Goal: Task Accomplishment & Management: Manage account settings

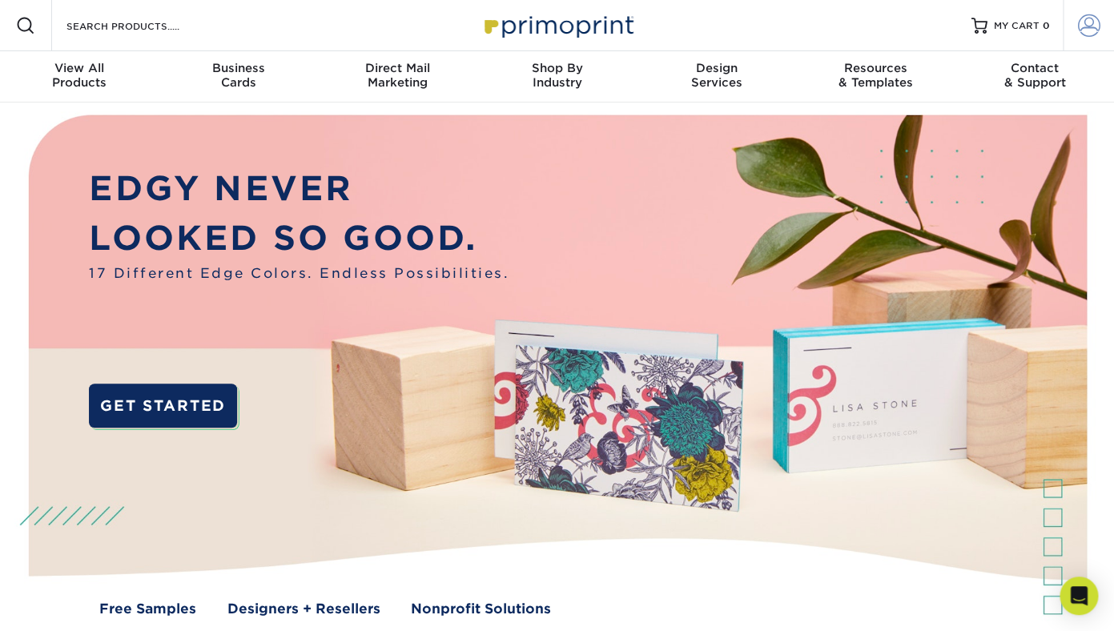
click at [1091, 24] on span at bounding box center [1089, 25] width 22 height 22
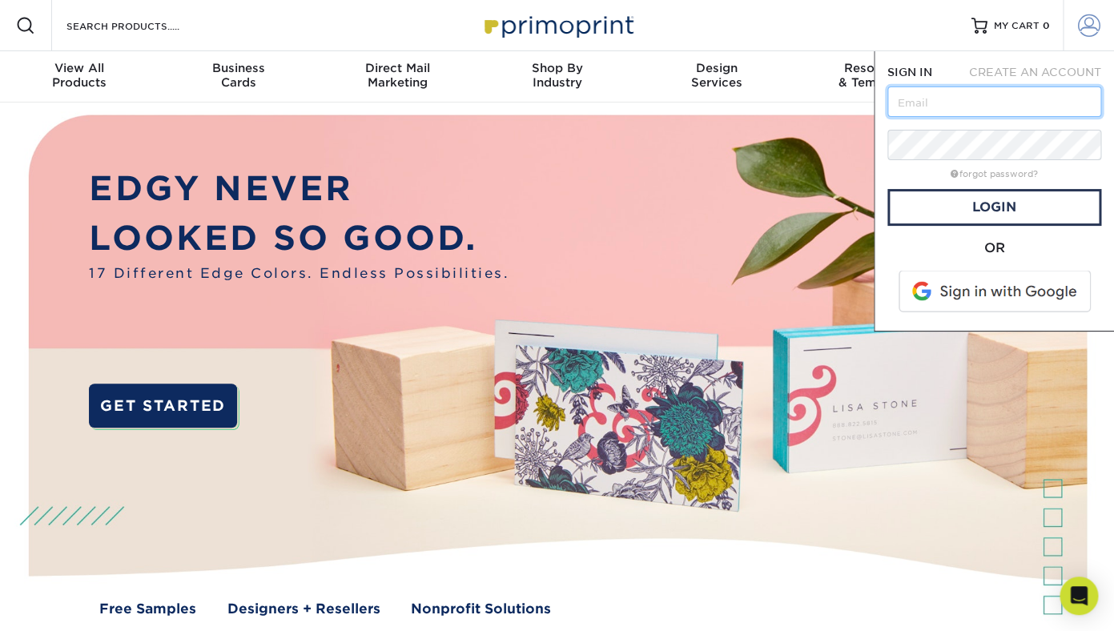
type input "doug@vanripermktg.com"
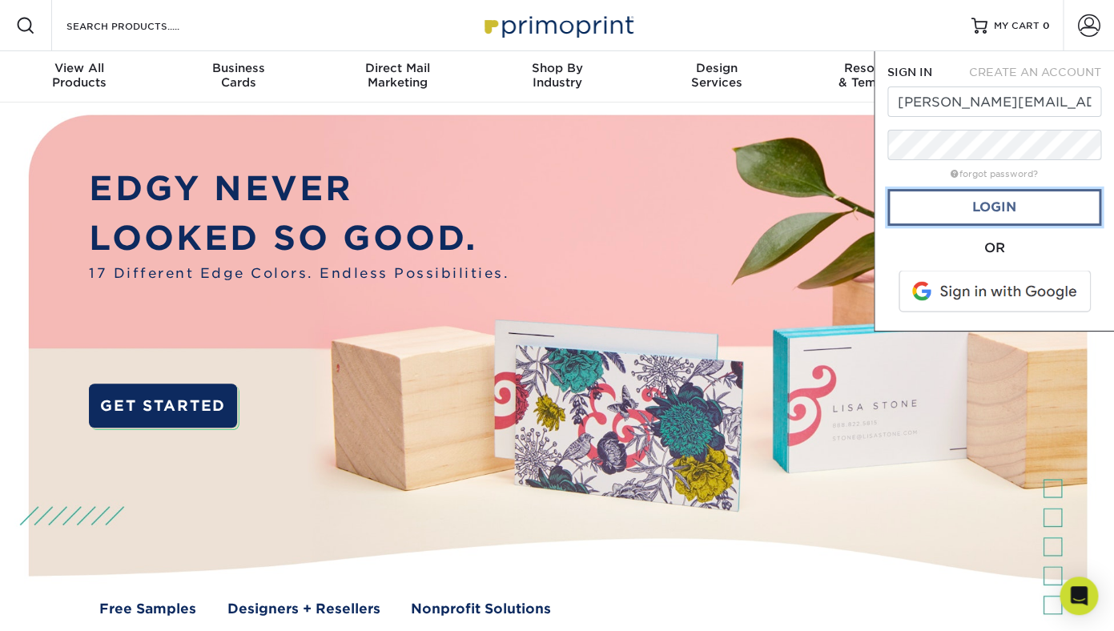
click at [942, 219] on link "Login" at bounding box center [994, 207] width 214 height 37
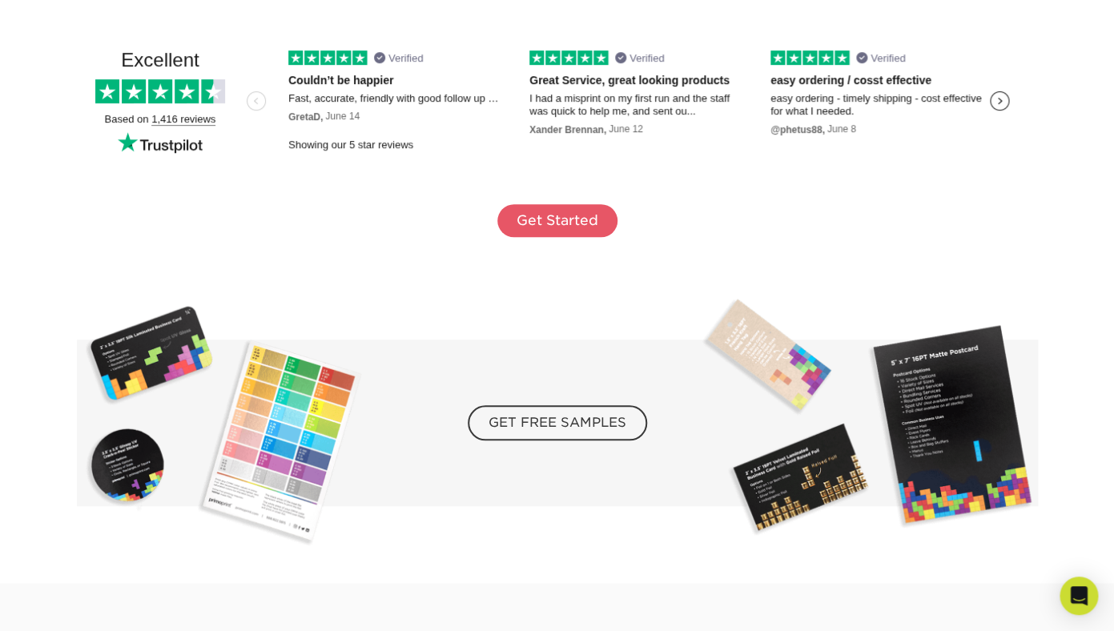
scroll to position [2924, 0]
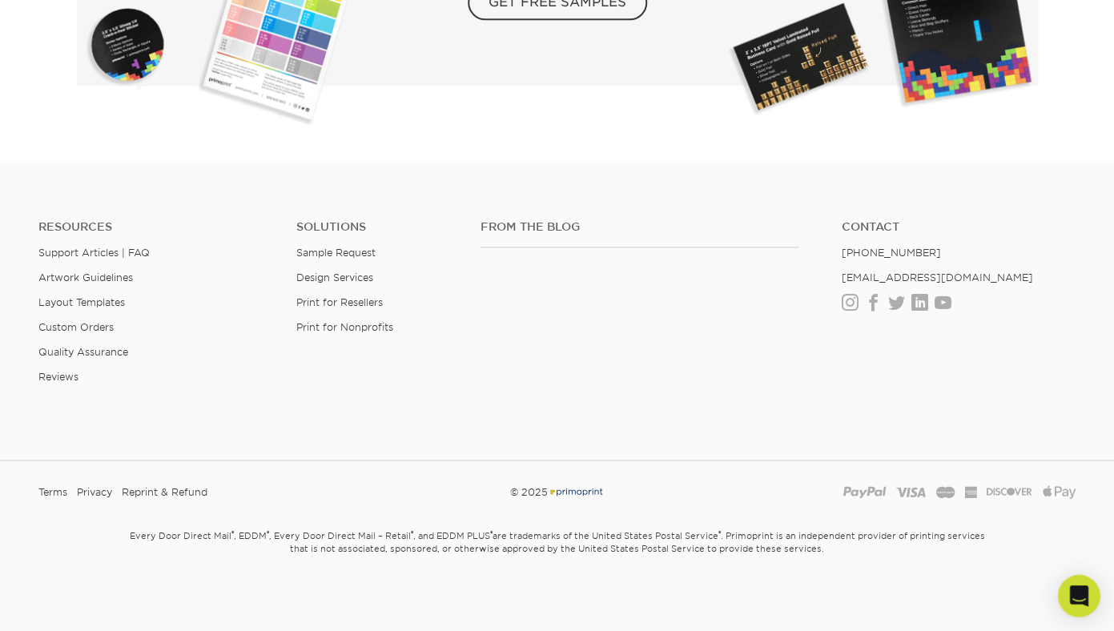
click at [1076, 594] on icon "Open Intercom Messenger" at bounding box center [1078, 595] width 18 height 21
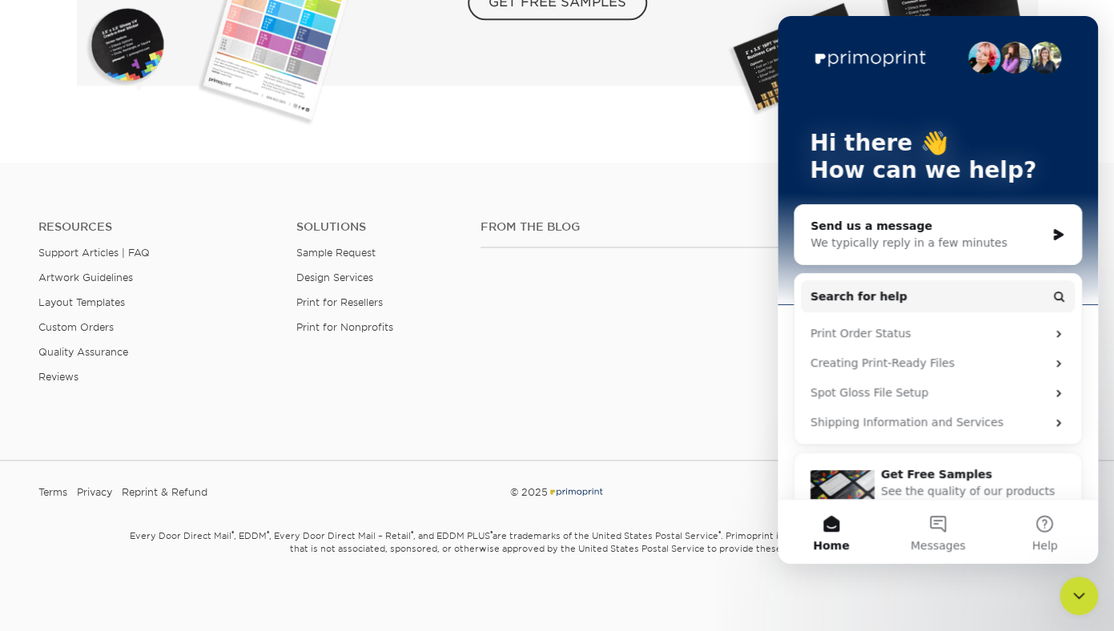
scroll to position [0, 0]
click at [925, 247] on div "We typically reply in a few minutes" at bounding box center [928, 243] width 235 height 17
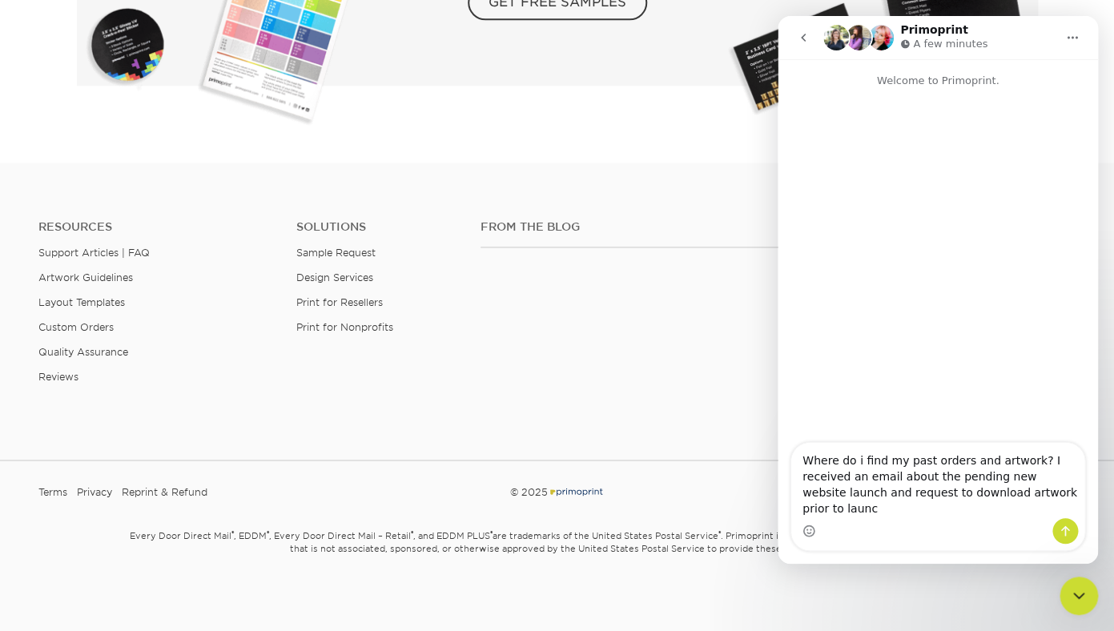
type textarea "Where do i find my past orders and artwork? I received an email about the pendi…"
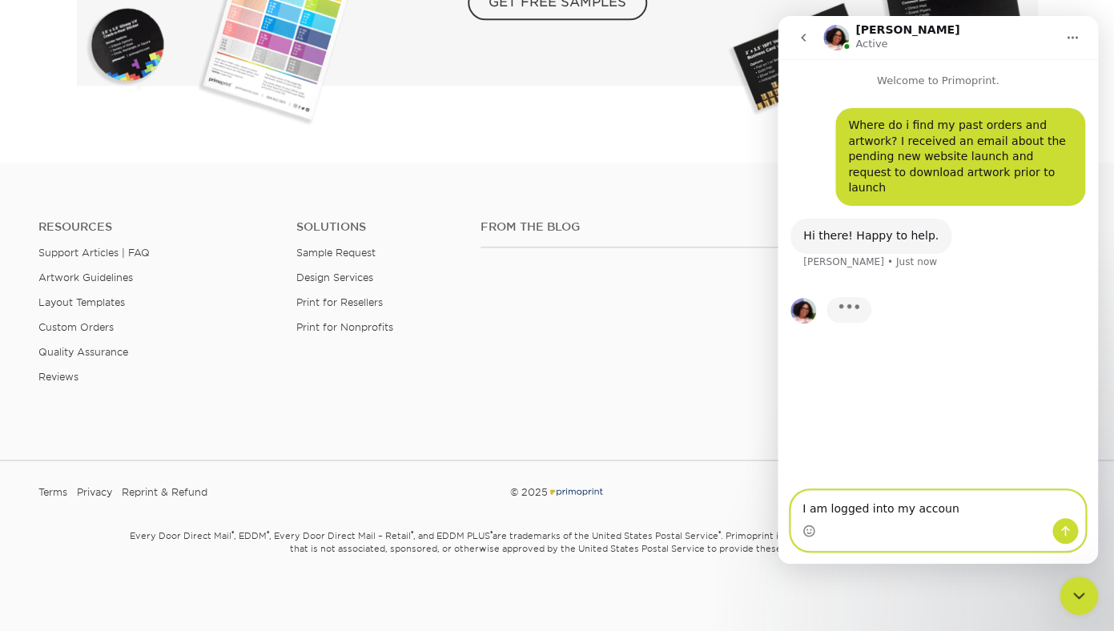
type textarea "I am logged into my account"
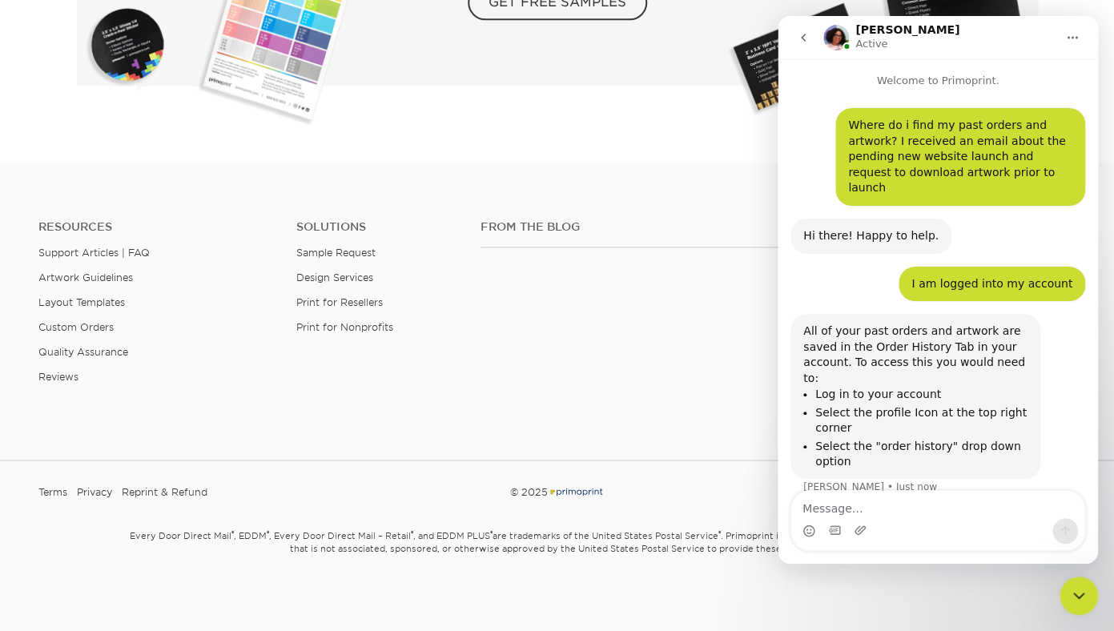
click at [697, 344] on div "From the Blog Contact (888) 822-5815 info@primoprint.com Instagram Facebook Twi…" at bounding box center [778, 314] width 619 height 188
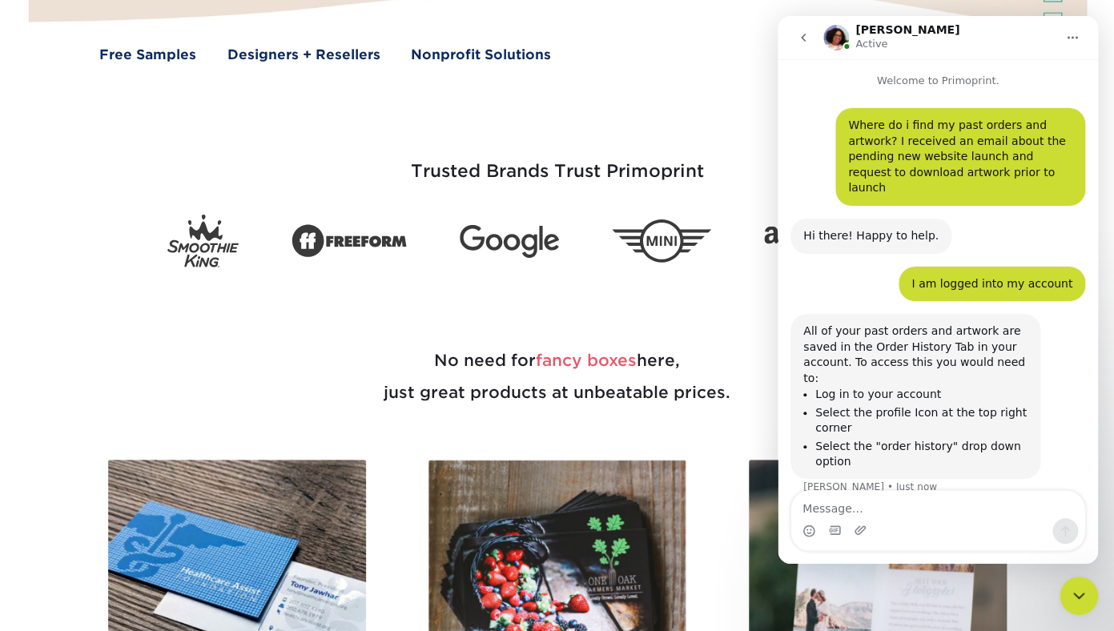
scroll to position [271, 0]
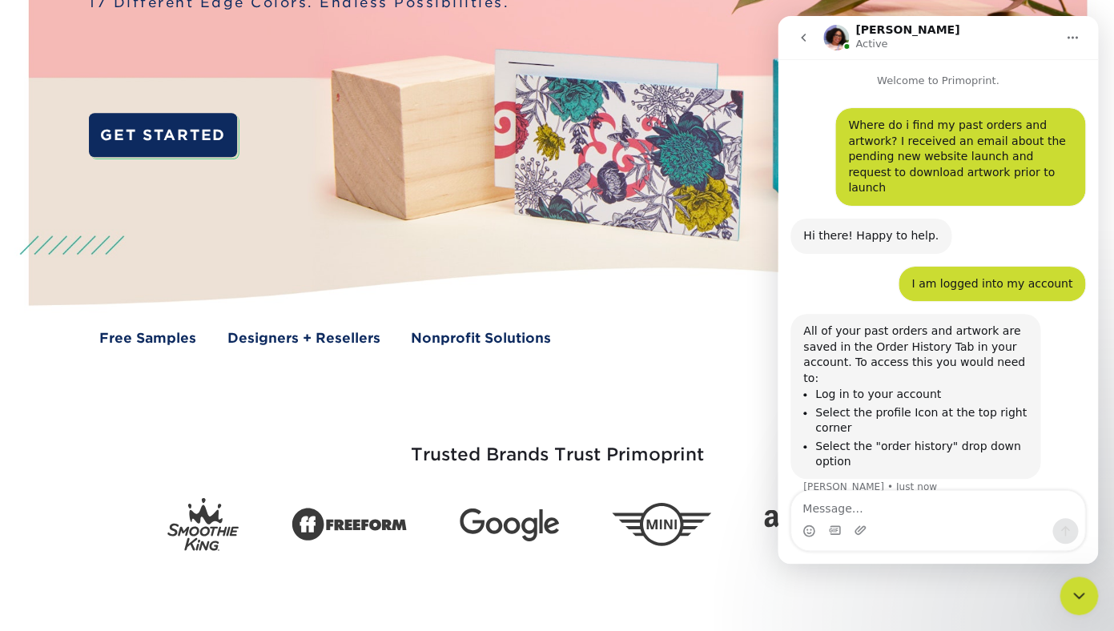
click at [1081, 599] on icon "Close Intercom Messenger" at bounding box center [1078, 595] width 19 height 19
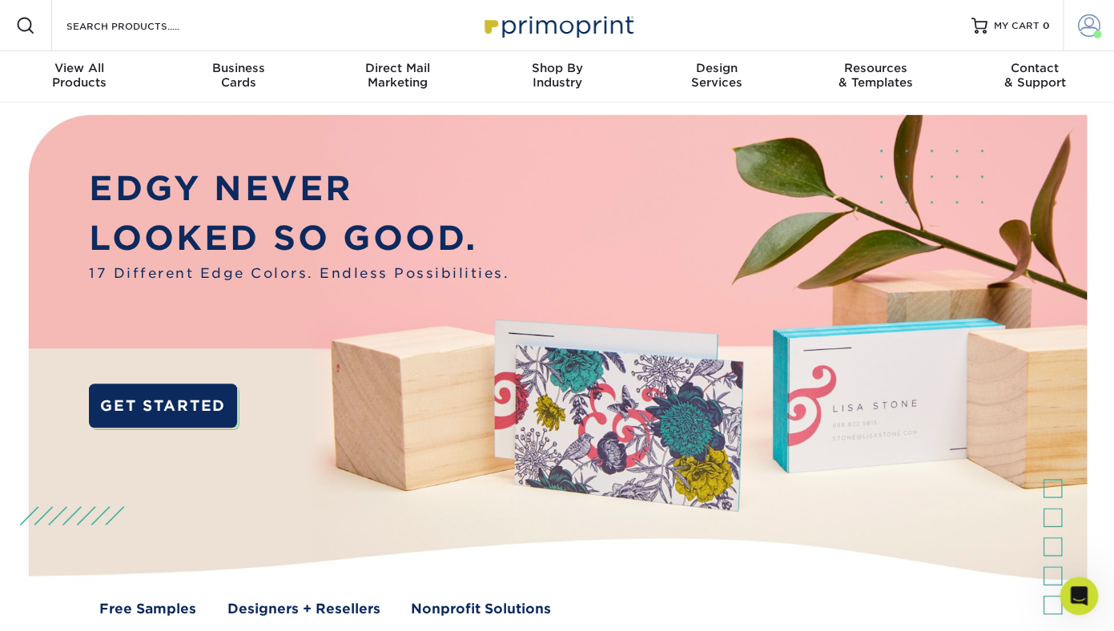
scroll to position [0, 0]
click at [1084, 23] on span at bounding box center [1089, 25] width 22 height 22
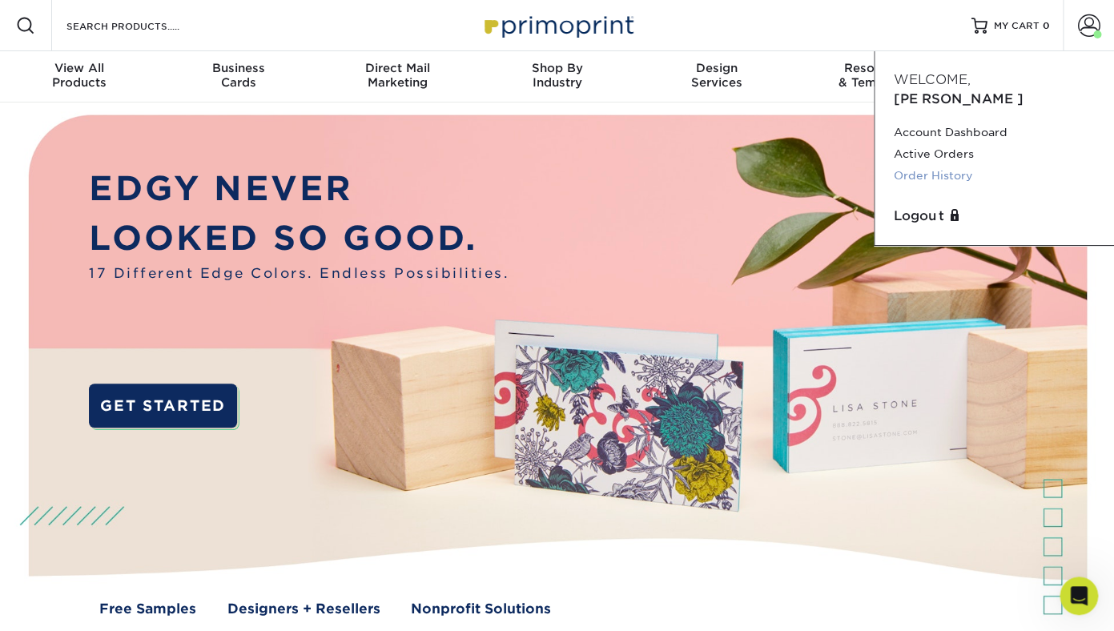
click at [904, 165] on link "Order History" at bounding box center [994, 176] width 201 height 22
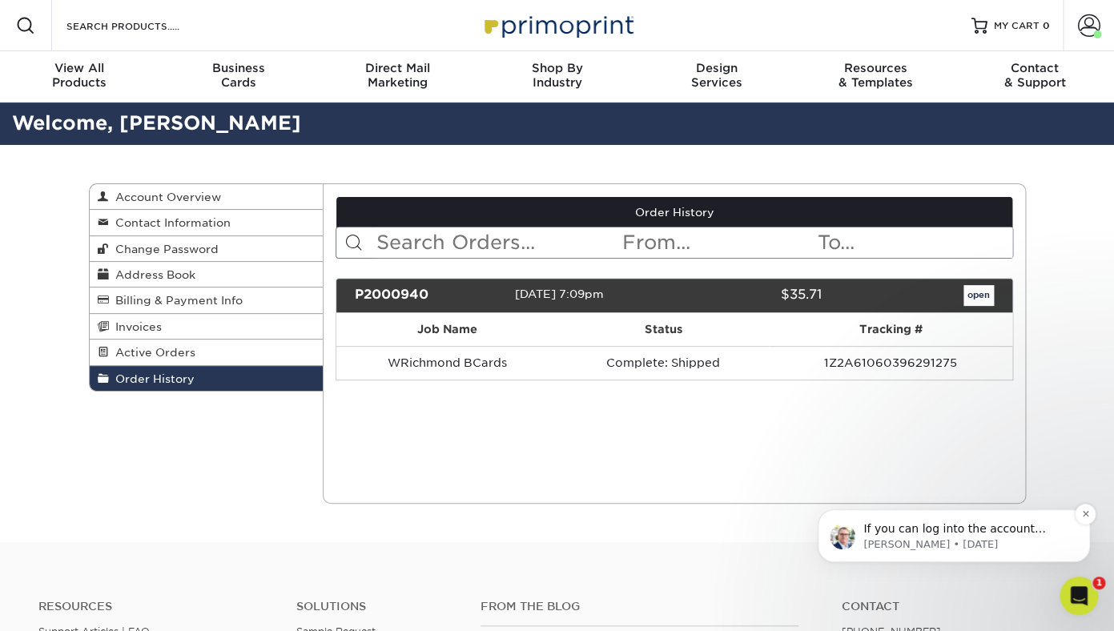
click at [1018, 545] on p "Marc • 488w ago" at bounding box center [966, 544] width 207 height 14
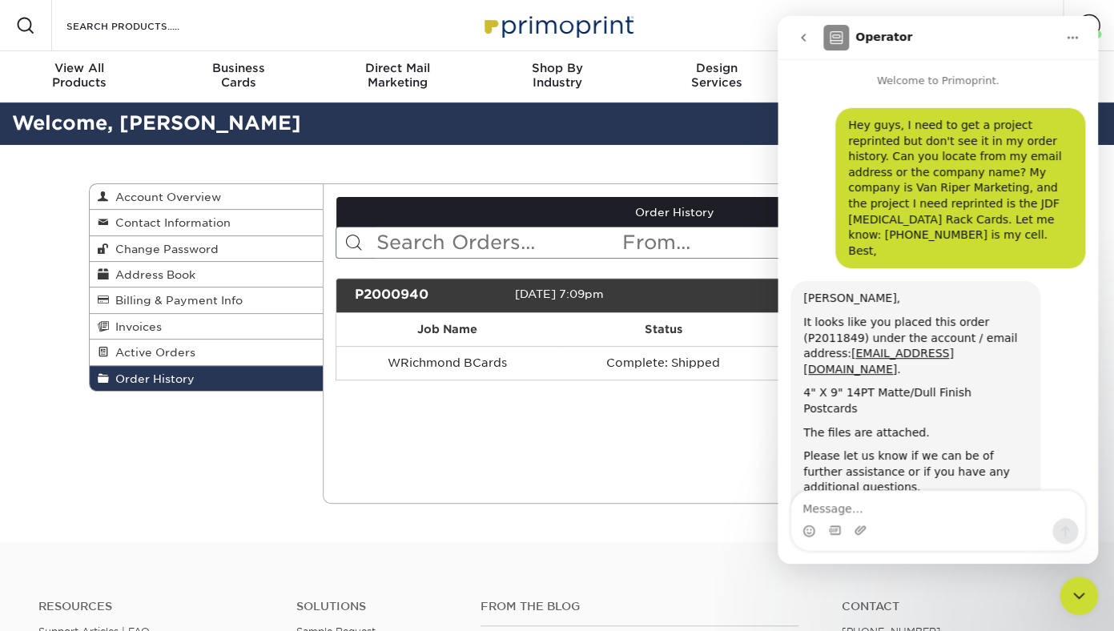
scroll to position [48, 0]
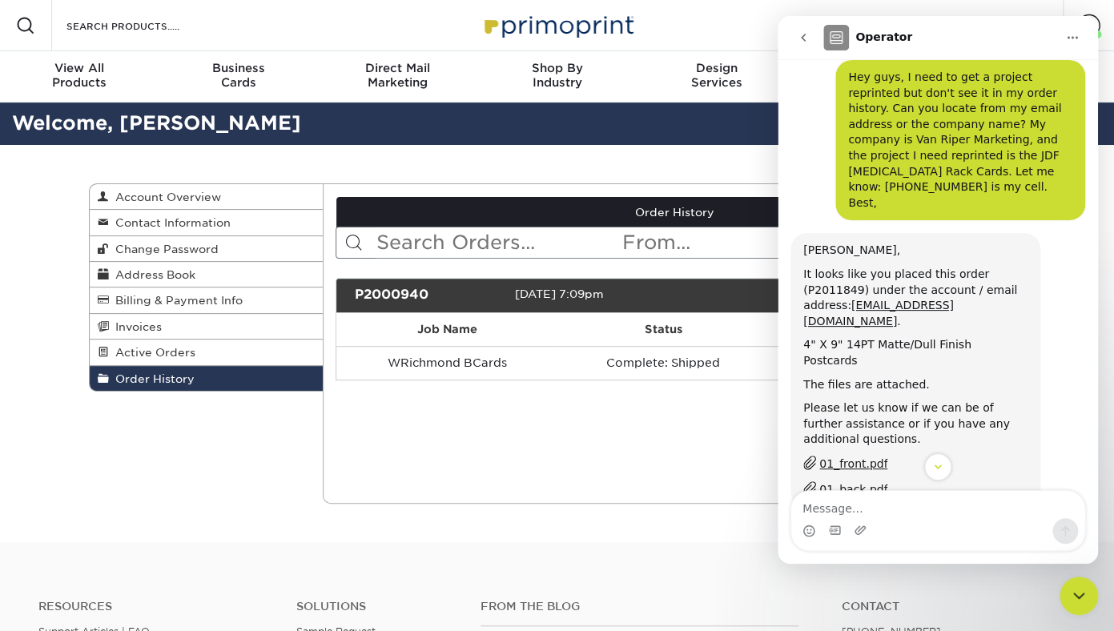
click at [859, 456] on div "01_front.pdf" at bounding box center [853, 464] width 68 height 17
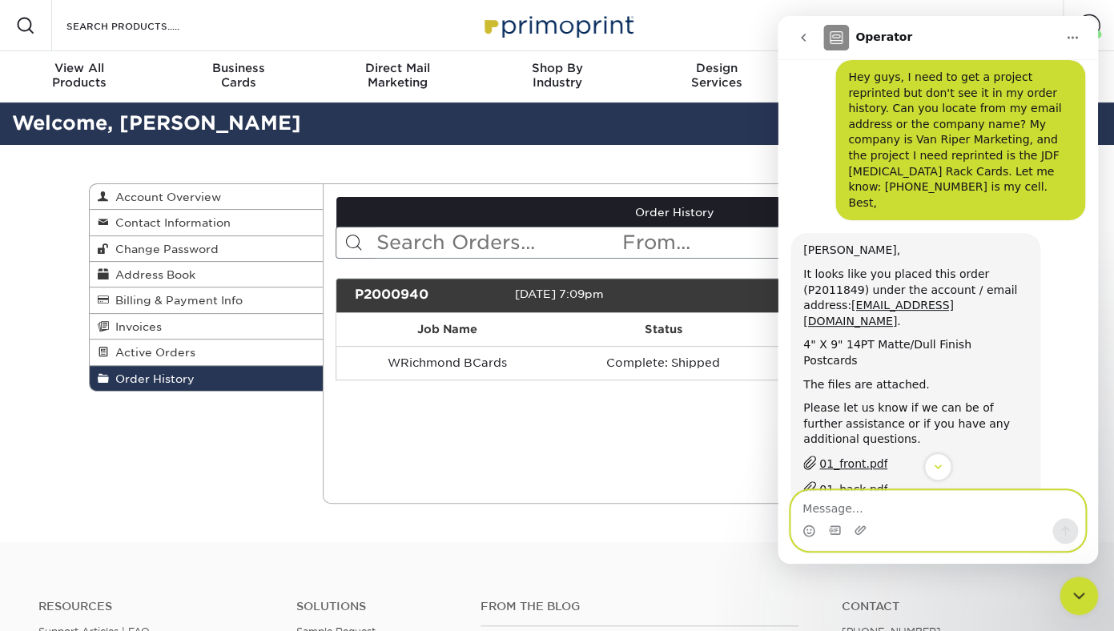
click at [855, 509] on textarea "Message…" at bounding box center [937, 504] width 293 height 27
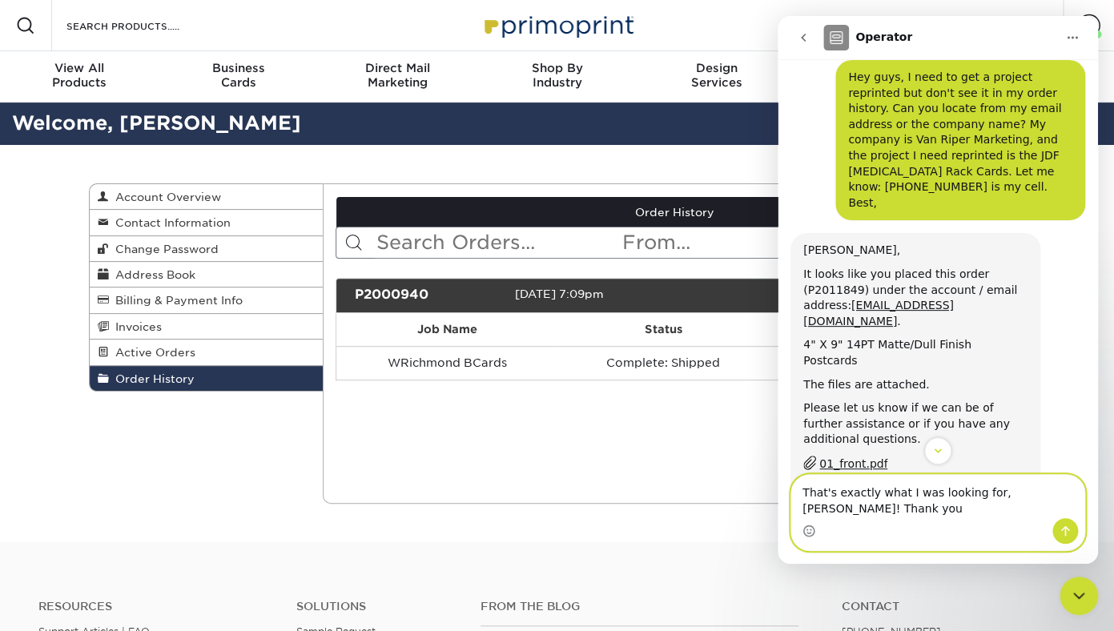
type textarea "That's exactly what I was looking for, Marc! Thank you!"
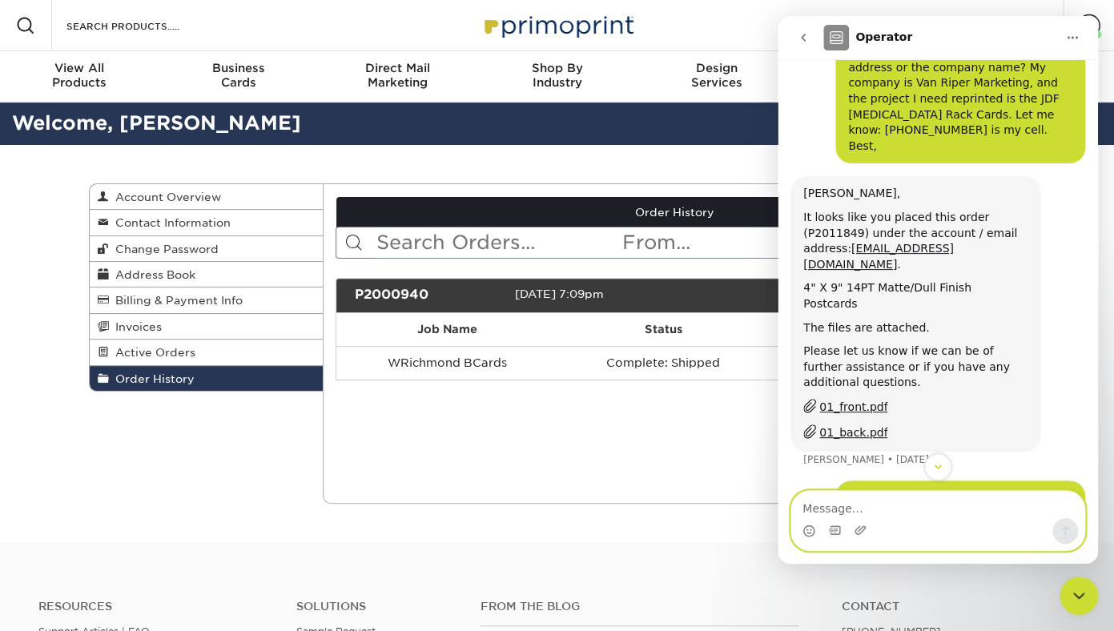
scroll to position [111, 0]
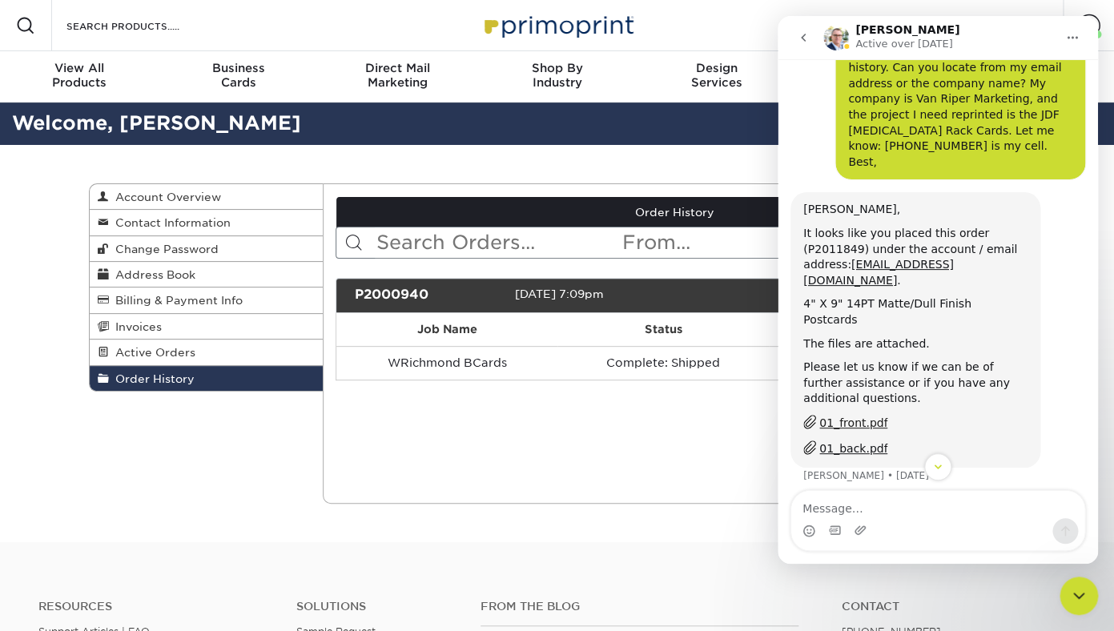
click at [849, 415] on div "01_front.pdf" at bounding box center [853, 423] width 68 height 17
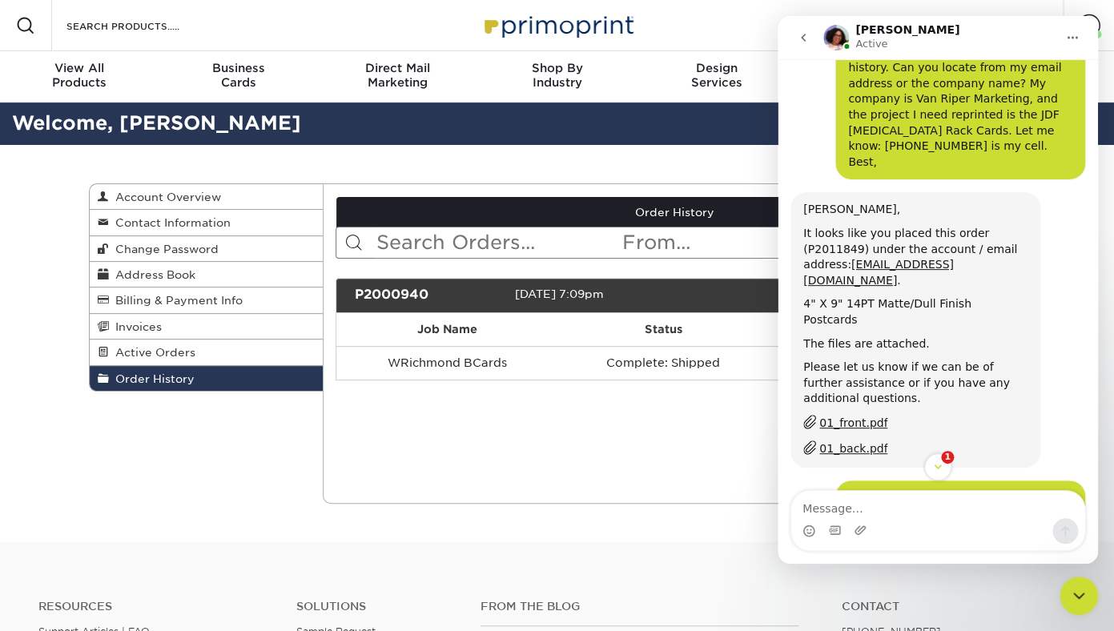
click at [851, 440] on div "01_back.pdf" at bounding box center [853, 448] width 68 height 17
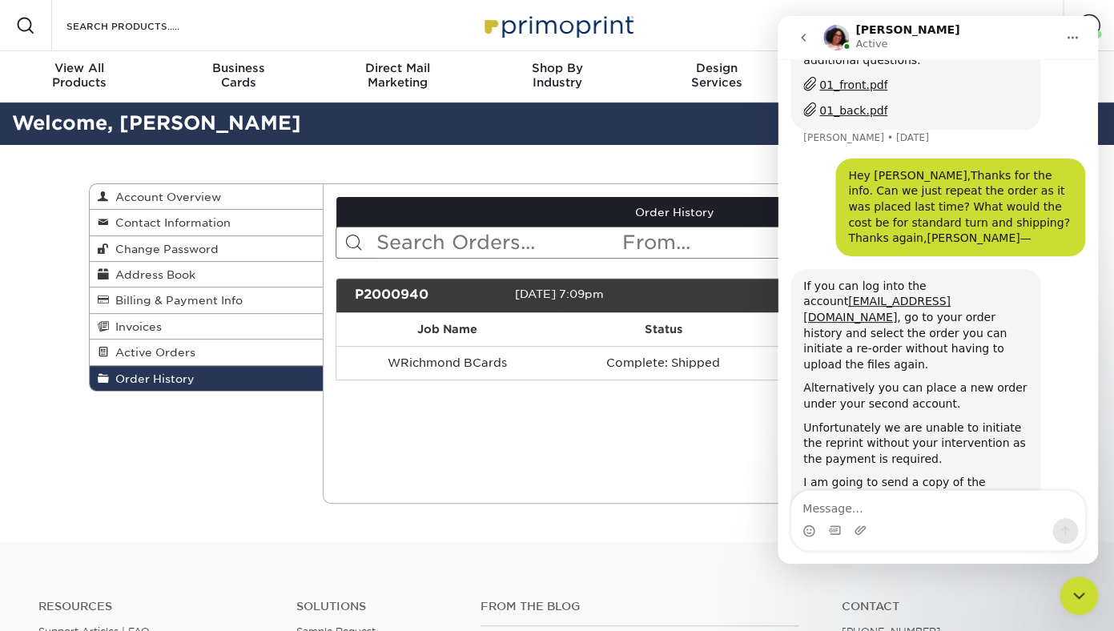
scroll to position [612, 0]
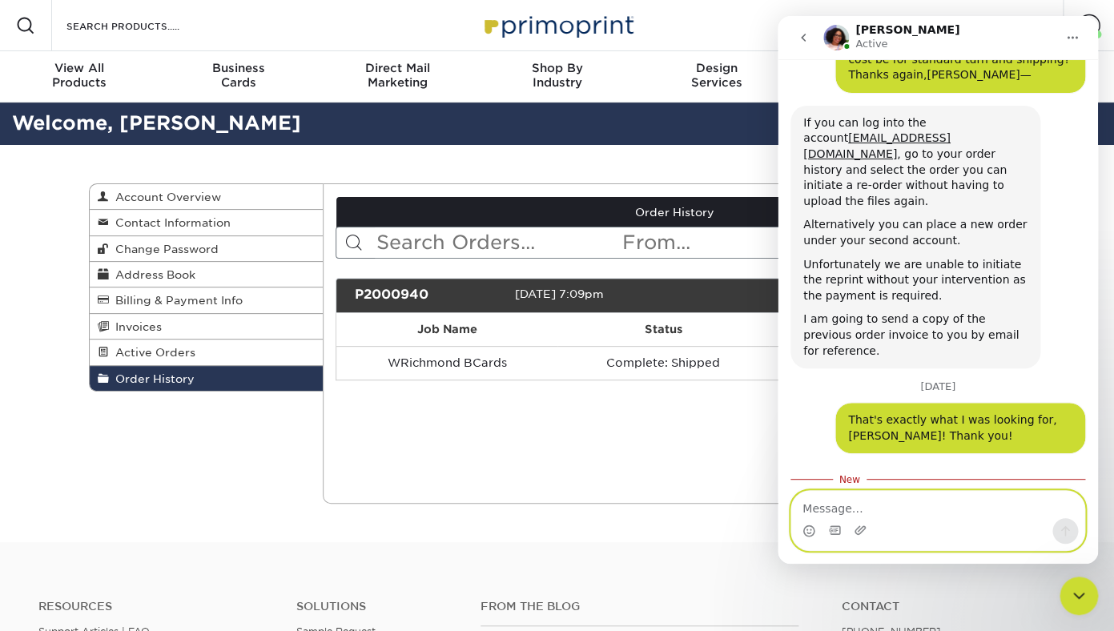
click at [843, 517] on textarea "Message…" at bounding box center [937, 504] width 293 height 27
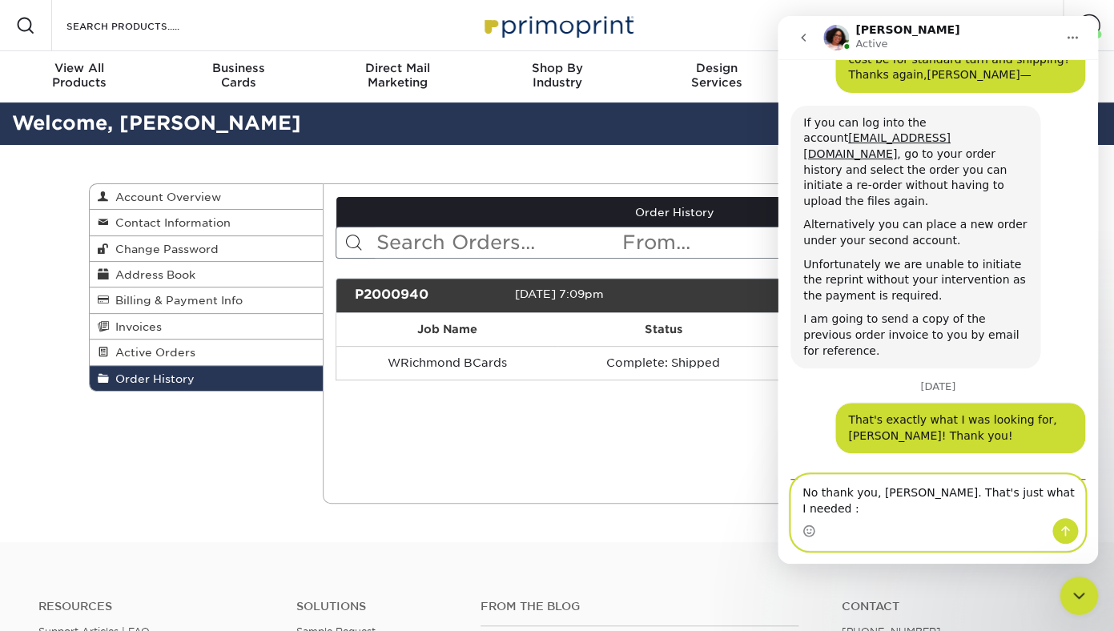
type textarea "No thank you, Avery. That's just what I needed :)"
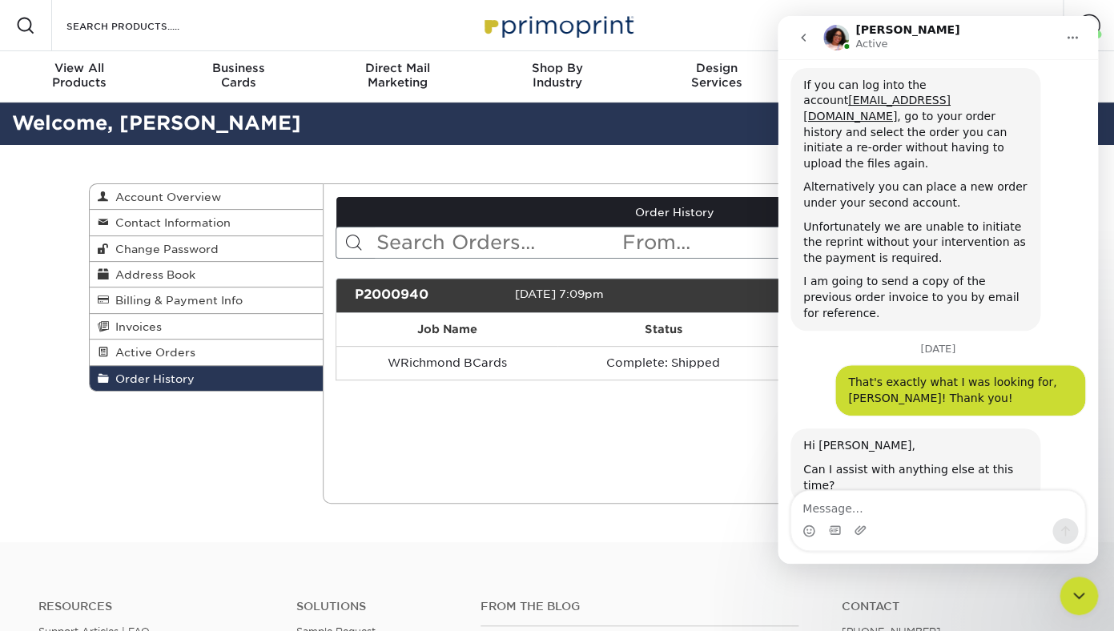
click at [1082, 599] on icon "Close Intercom Messenger" at bounding box center [1078, 595] width 19 height 19
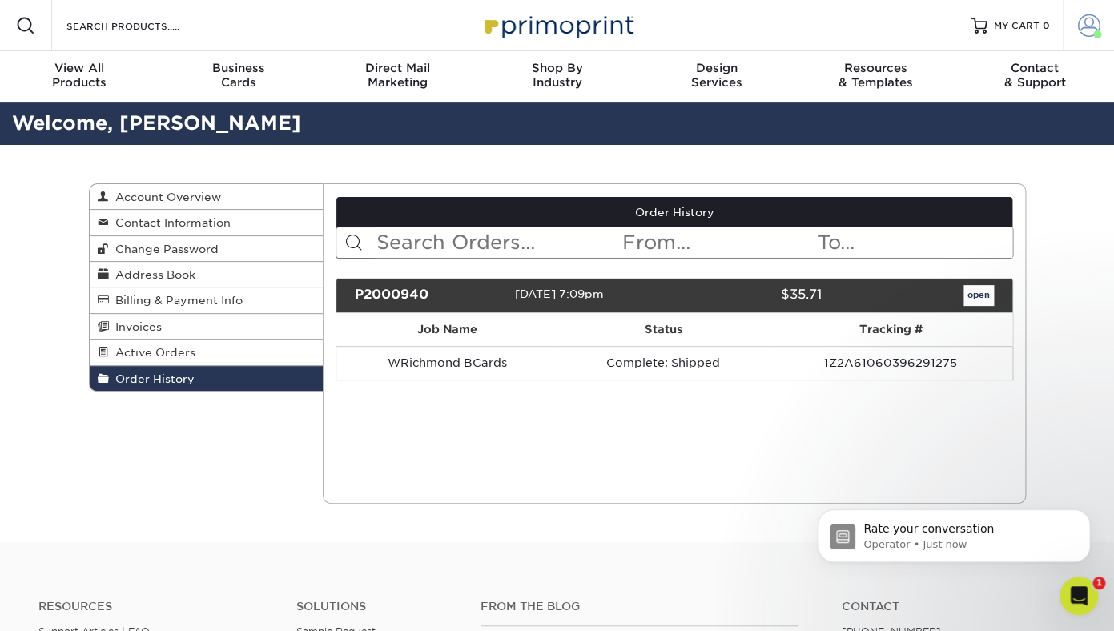
scroll to position [0, 0]
click at [1093, 32] on span at bounding box center [1089, 25] width 22 height 22
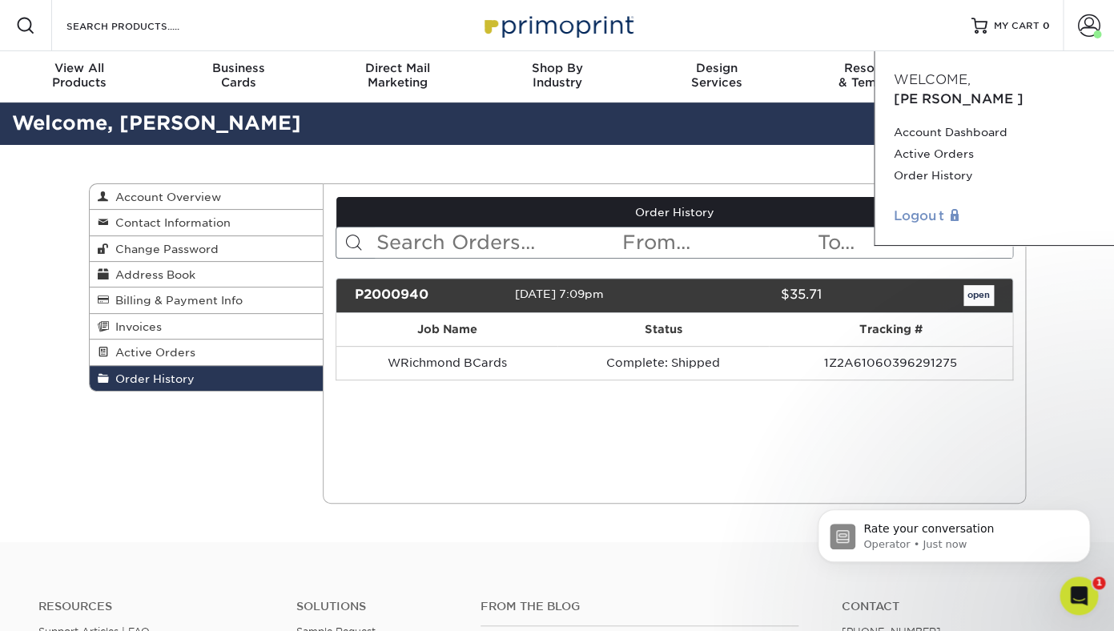
scroll to position [634, 0]
click at [917, 207] on link "Logout" at bounding box center [994, 216] width 201 height 19
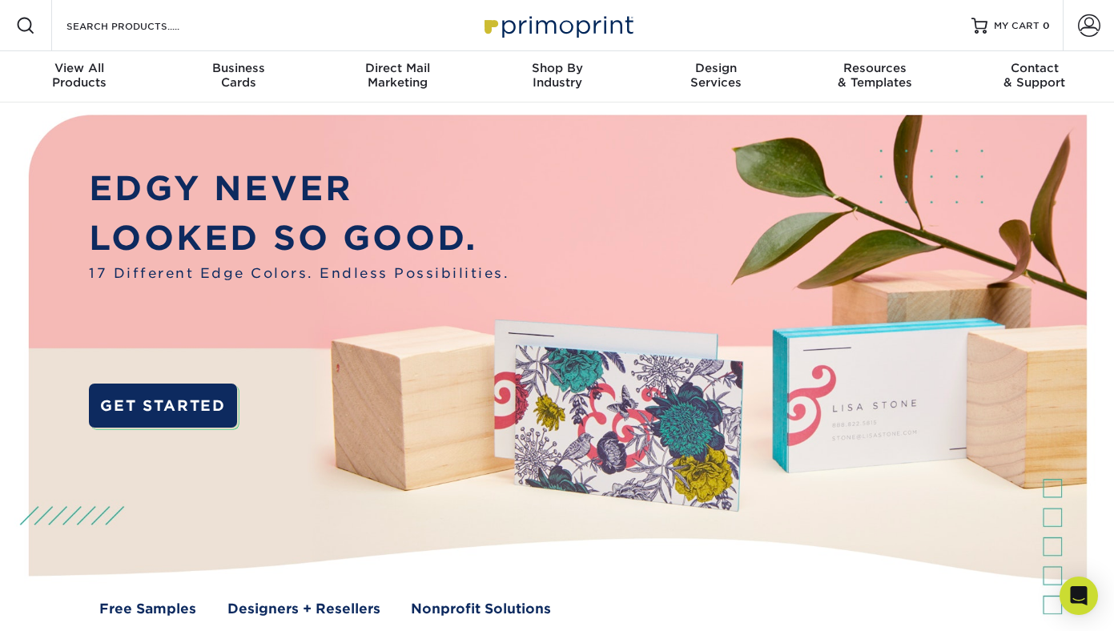
click at [1082, 24] on span at bounding box center [1089, 25] width 22 height 22
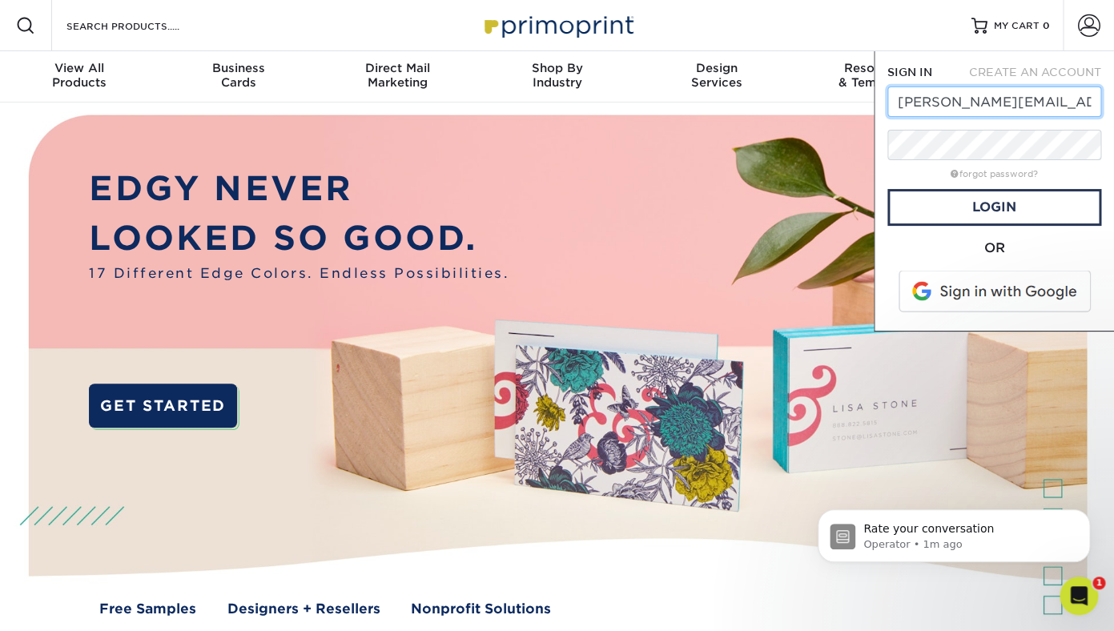
click at [1016, 111] on input "doug@vanripermktg.com" at bounding box center [994, 101] width 214 height 30
type input "[EMAIL_ADDRESS][DOMAIN_NAME]"
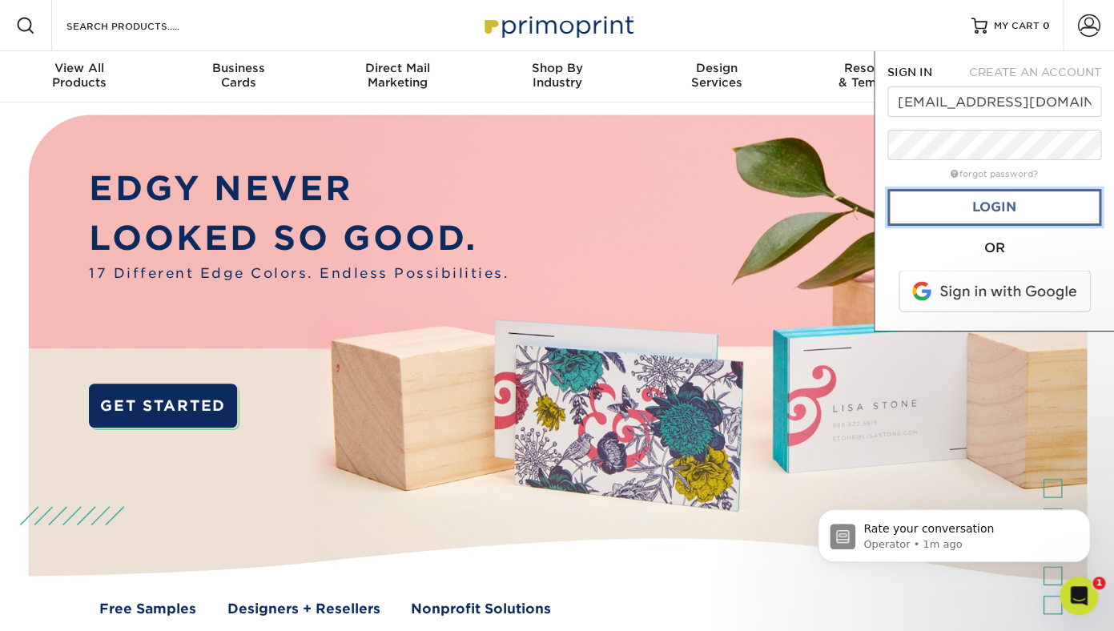
click at [963, 207] on link "Login" at bounding box center [994, 207] width 214 height 37
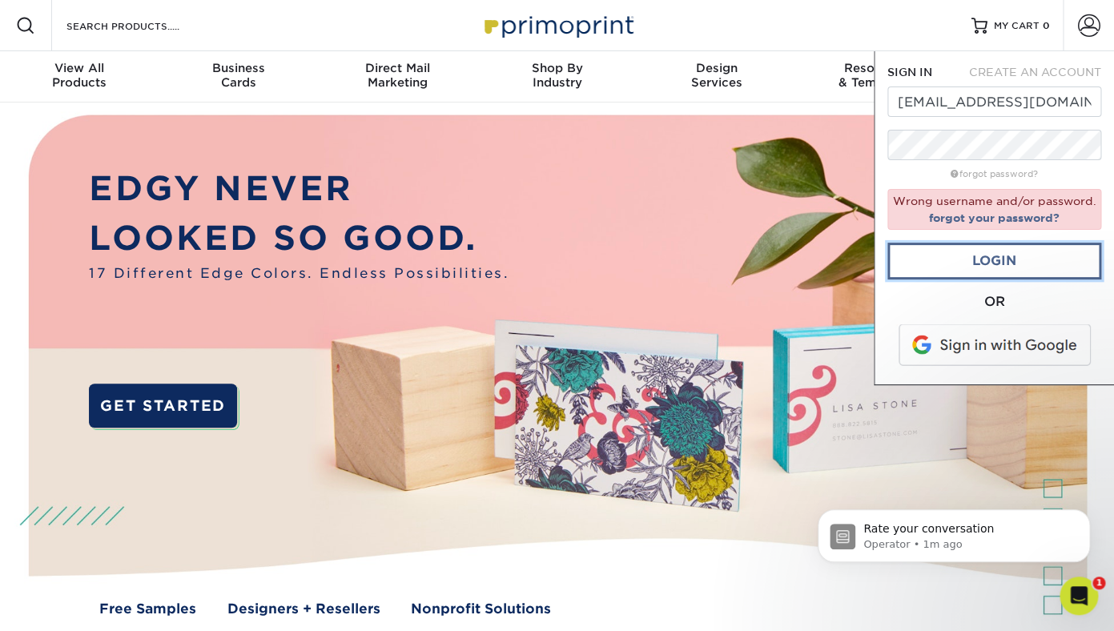
click at [951, 262] on link "Login" at bounding box center [994, 261] width 214 height 37
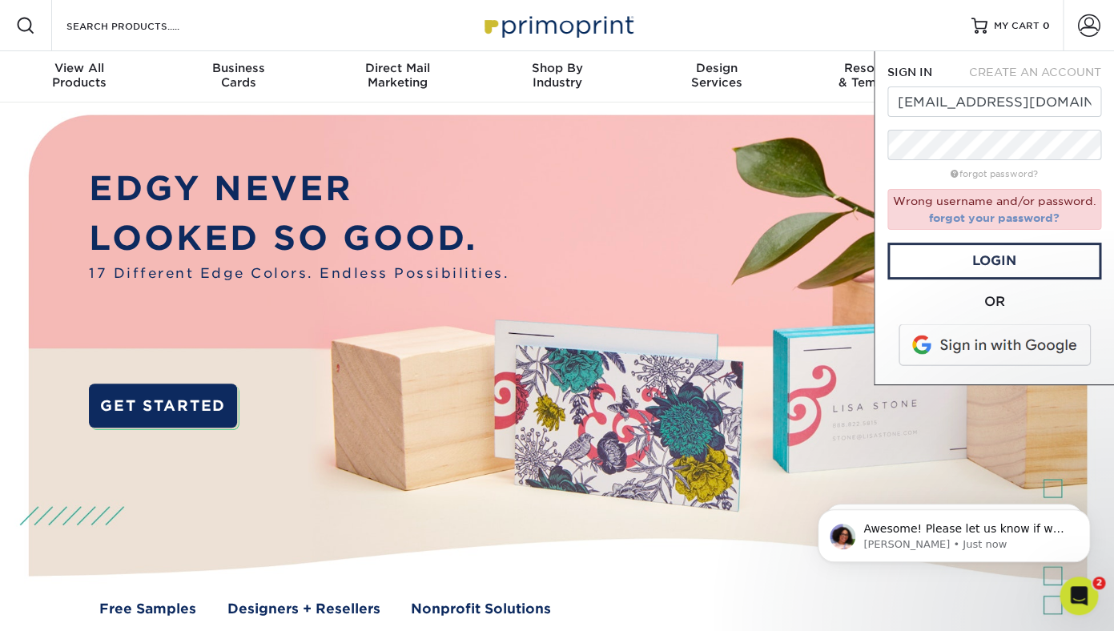
click at [963, 219] on link "forgot your password?" at bounding box center [994, 217] width 131 height 13
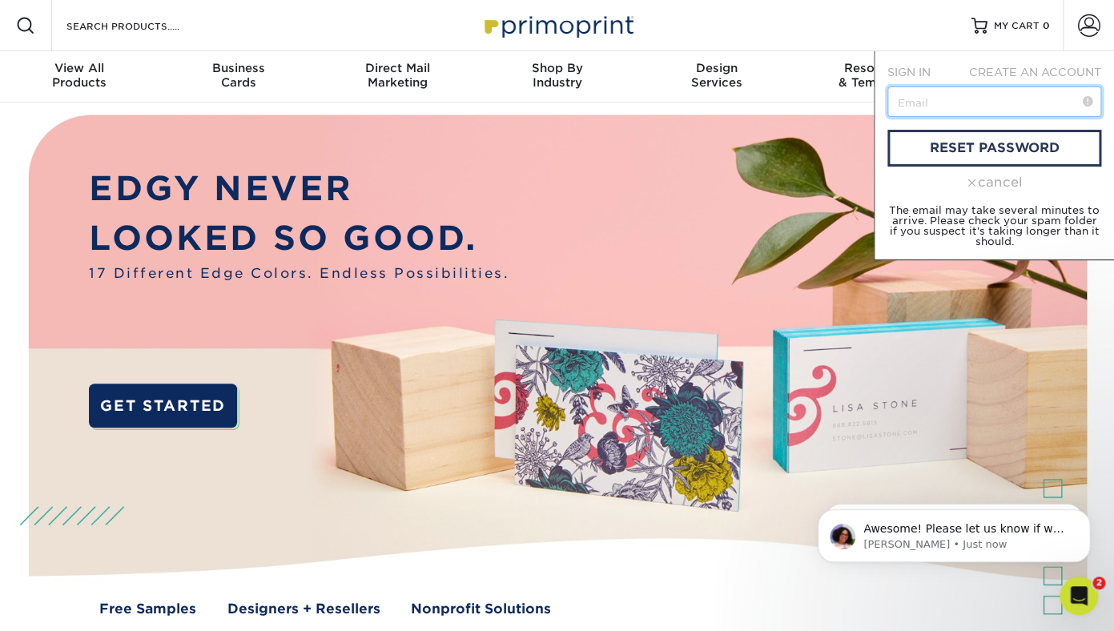
click at [908, 108] on input "text" at bounding box center [994, 101] width 214 height 30
type input "[EMAIL_ADDRESS][DOMAIN_NAME]"
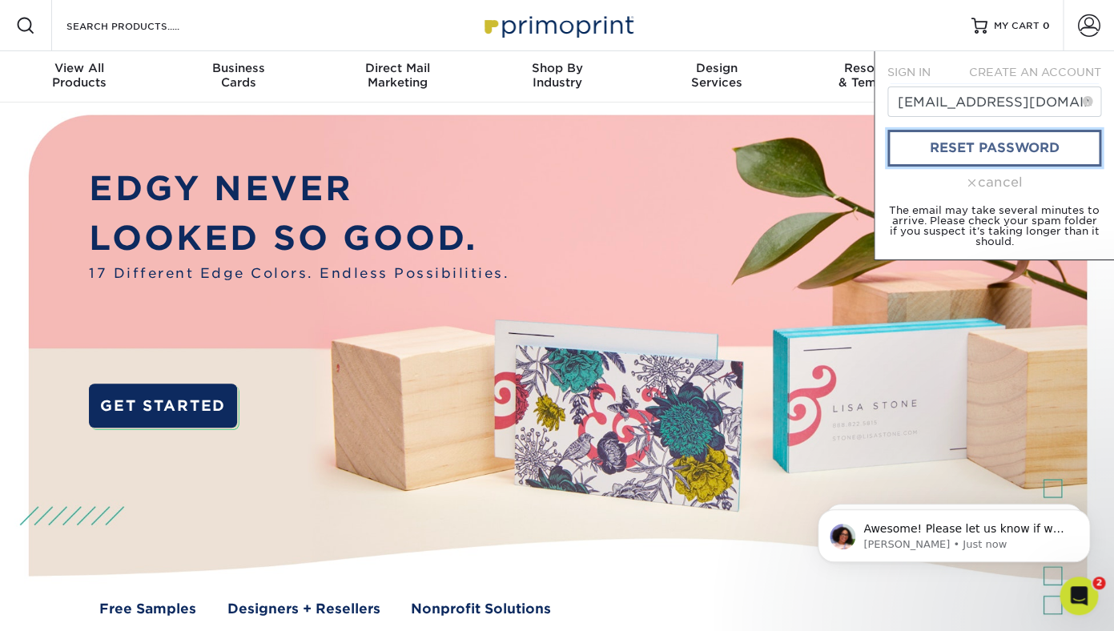
click at [939, 143] on link "reset password" at bounding box center [994, 148] width 214 height 37
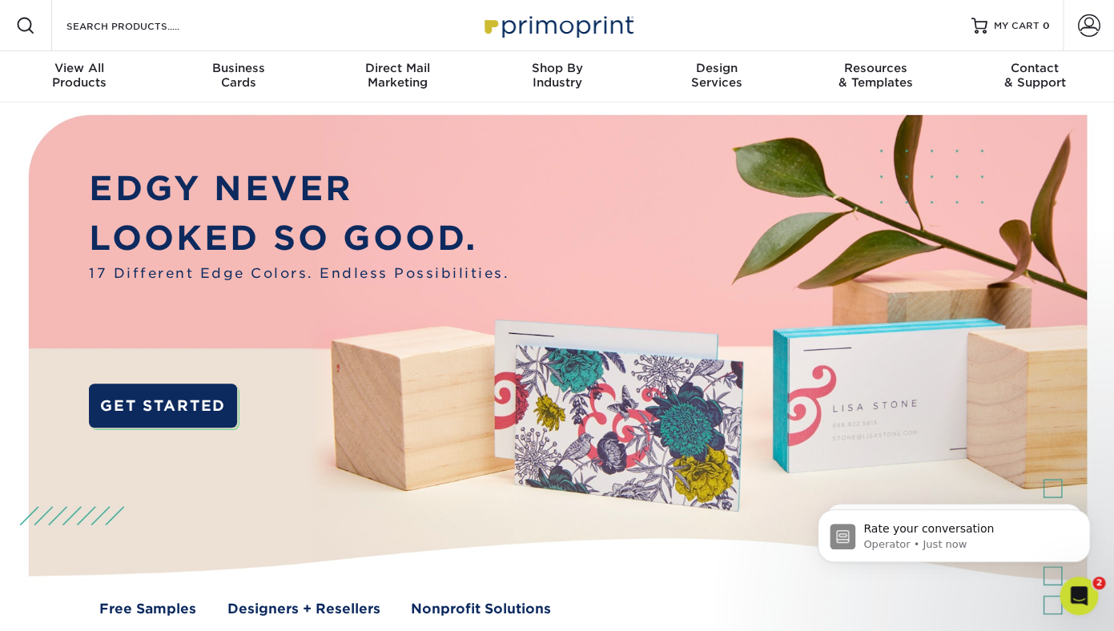
click at [884, 608] on div "Free Samples Designers + Resellers Nonprofit Solutions" at bounding box center [557, 609] width 1138 height 20
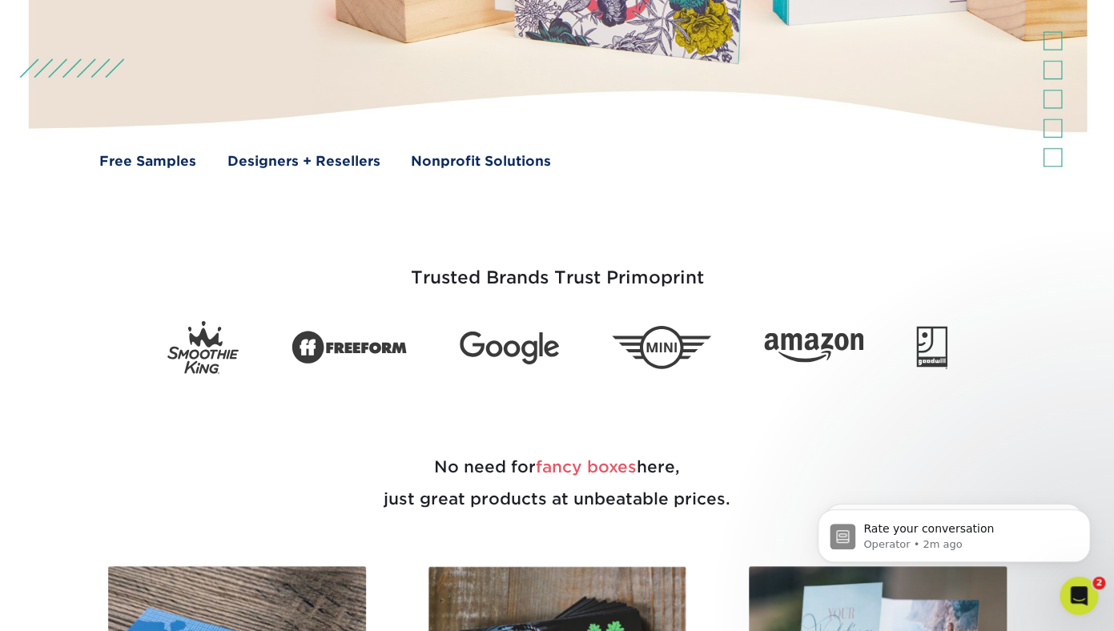
scroll to position [452, 0]
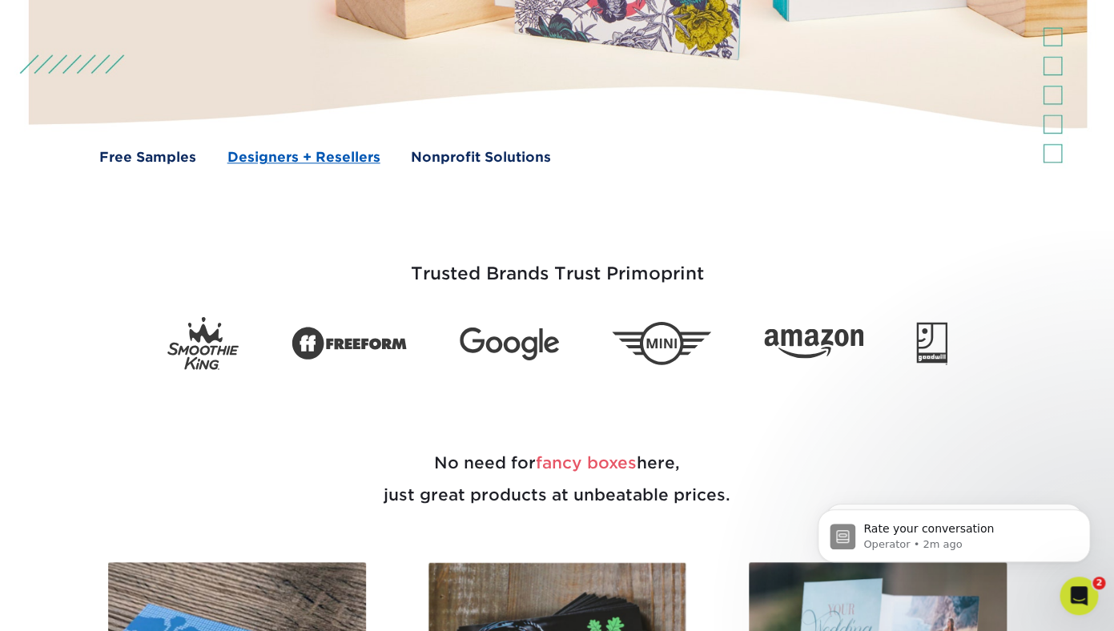
click at [263, 163] on link "Designers + Resellers" at bounding box center [303, 157] width 153 height 20
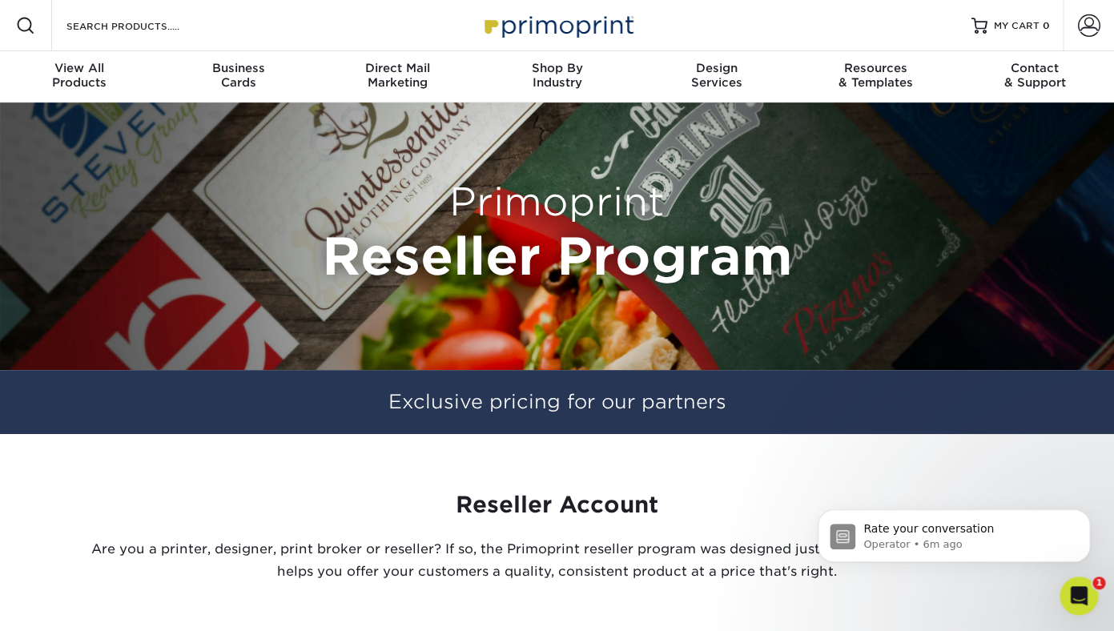
click at [1082, 597] on icon "Open Intercom Messenger" at bounding box center [1079, 596] width 26 height 26
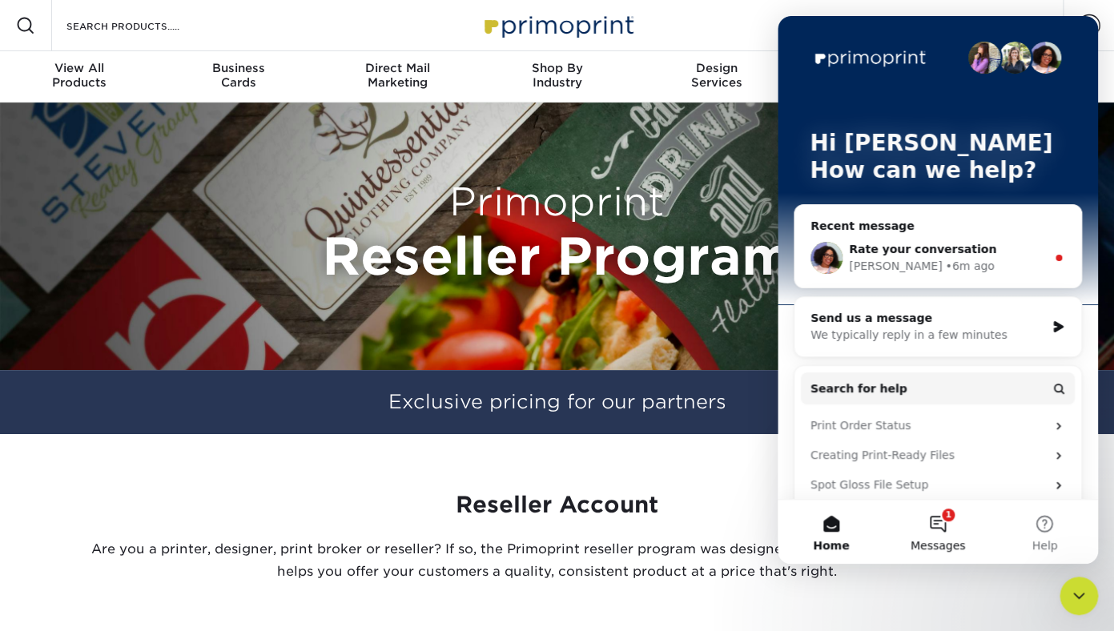
click at [943, 523] on button "1 Messages" at bounding box center [937, 532] width 107 height 64
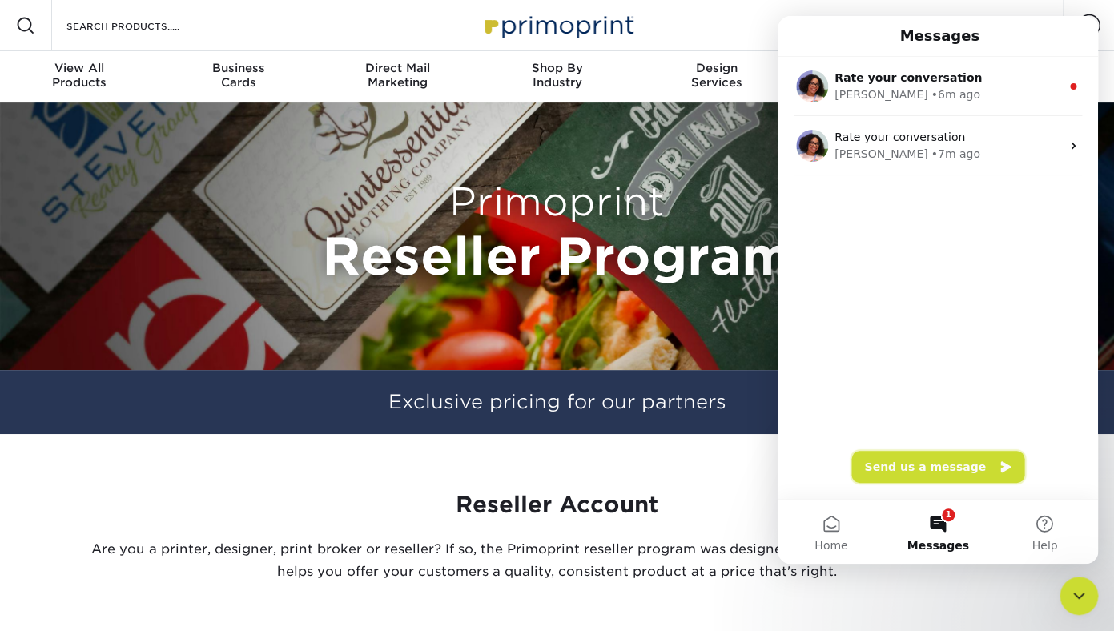
click at [930, 471] on button "Send us a message" at bounding box center [937, 467] width 173 height 32
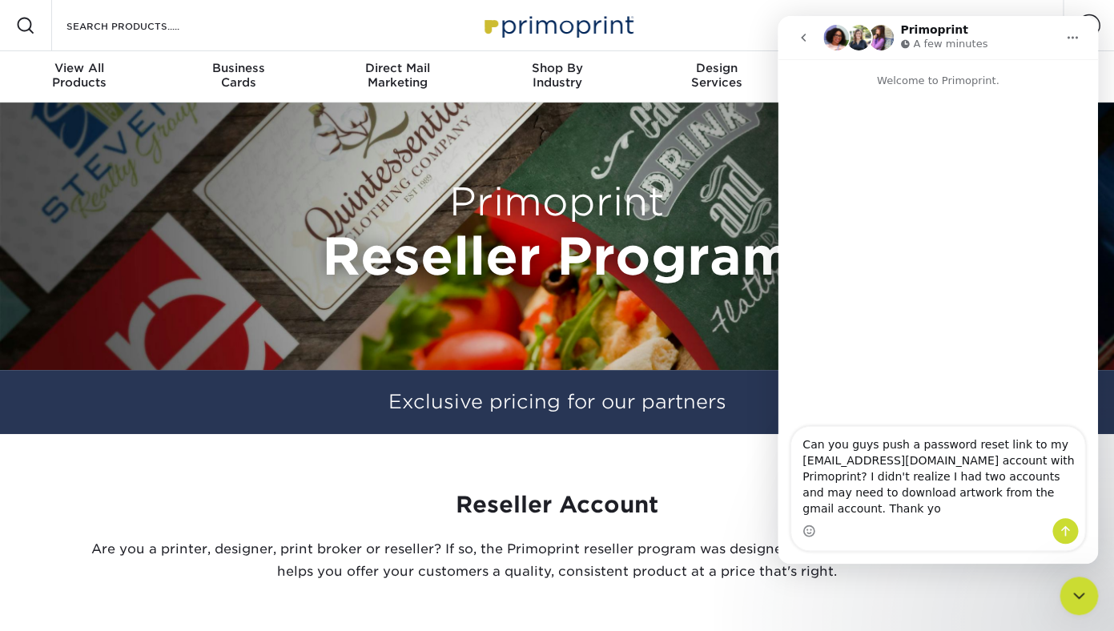
type textarea "Can you guys push a password reset link to my dgsmithsav@gmail.com account with…"
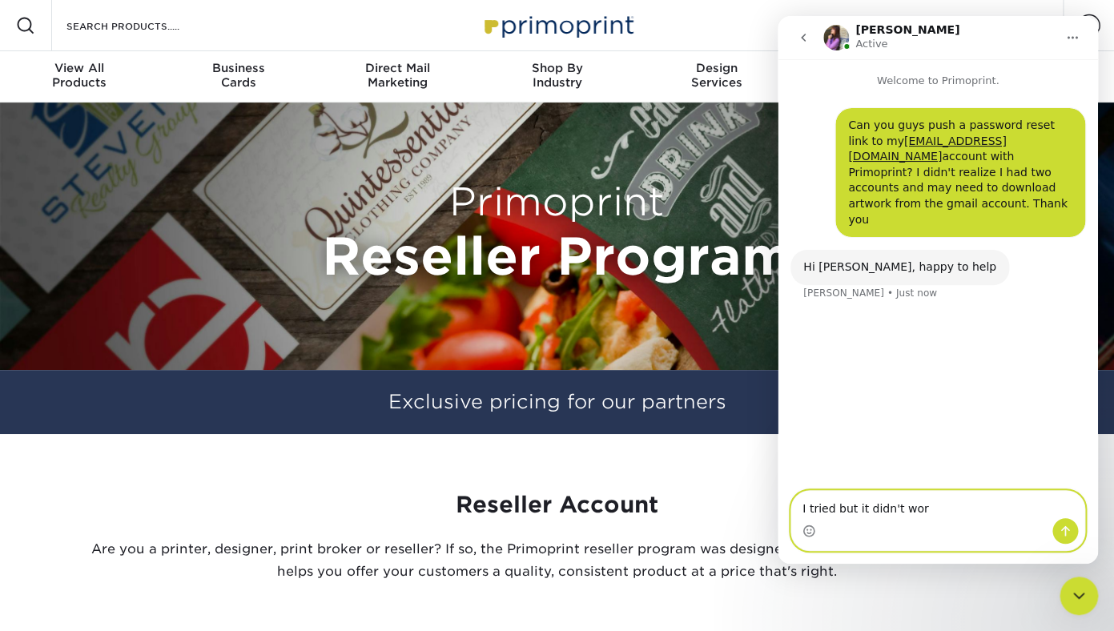
type textarea "I tried but it didn't work"
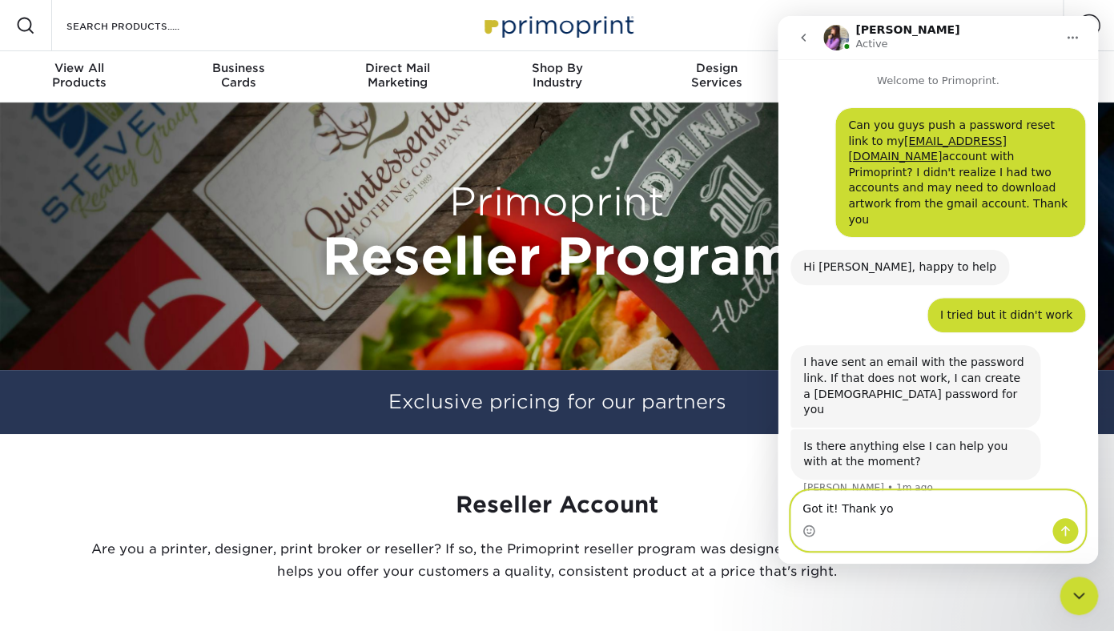
type textarea "Got it! Thank you"
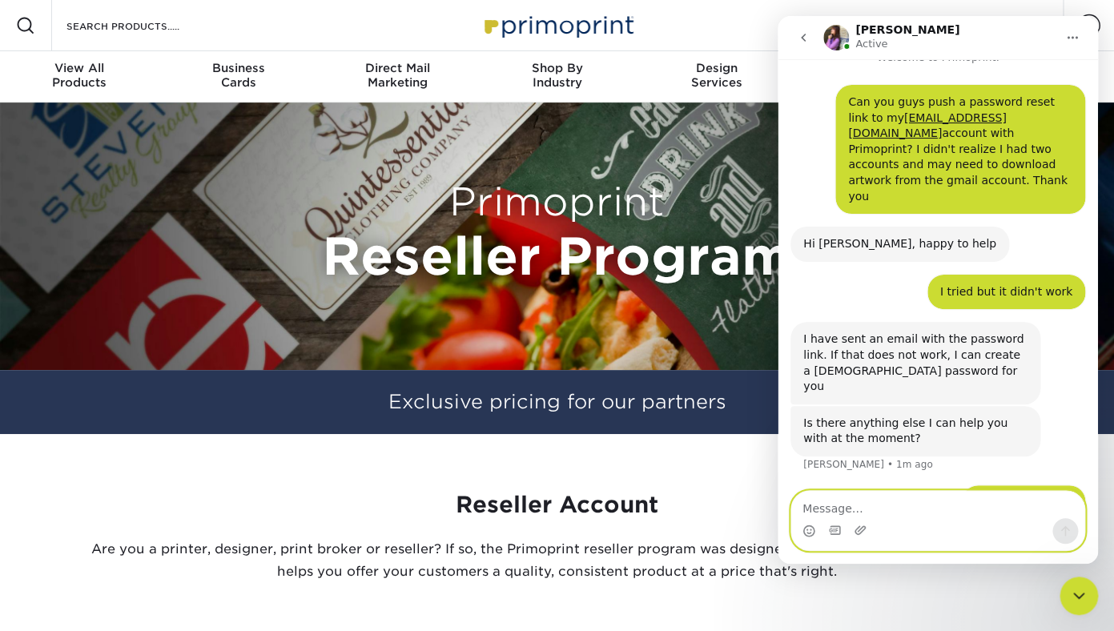
scroll to position [23, 0]
click at [1080, 599] on icon "Close Intercom Messenger" at bounding box center [1078, 595] width 19 height 19
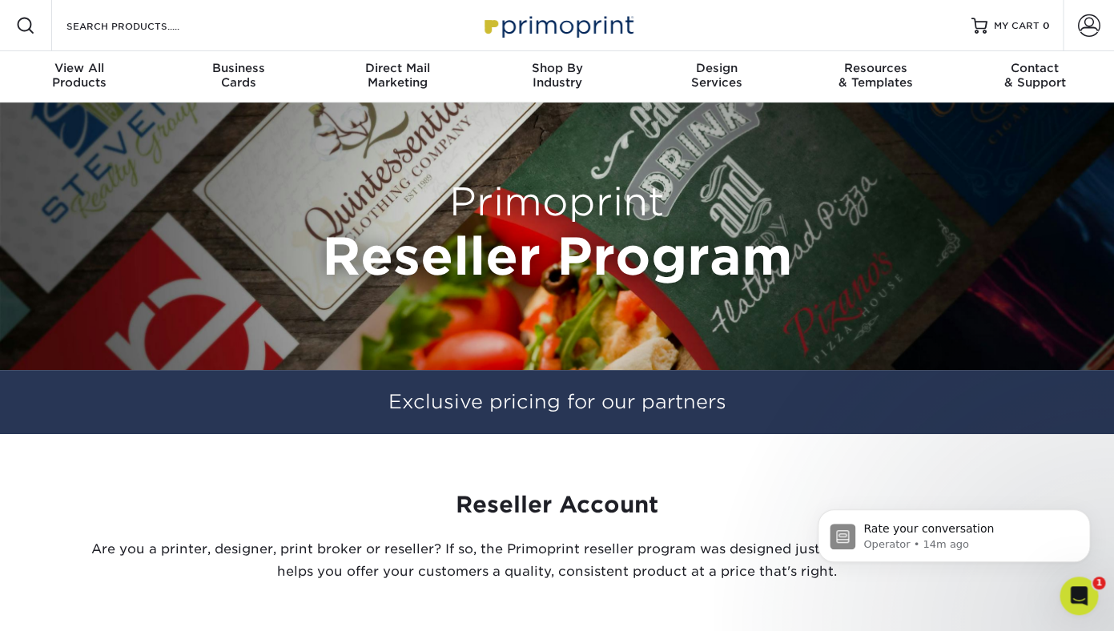
scroll to position [0, 0]
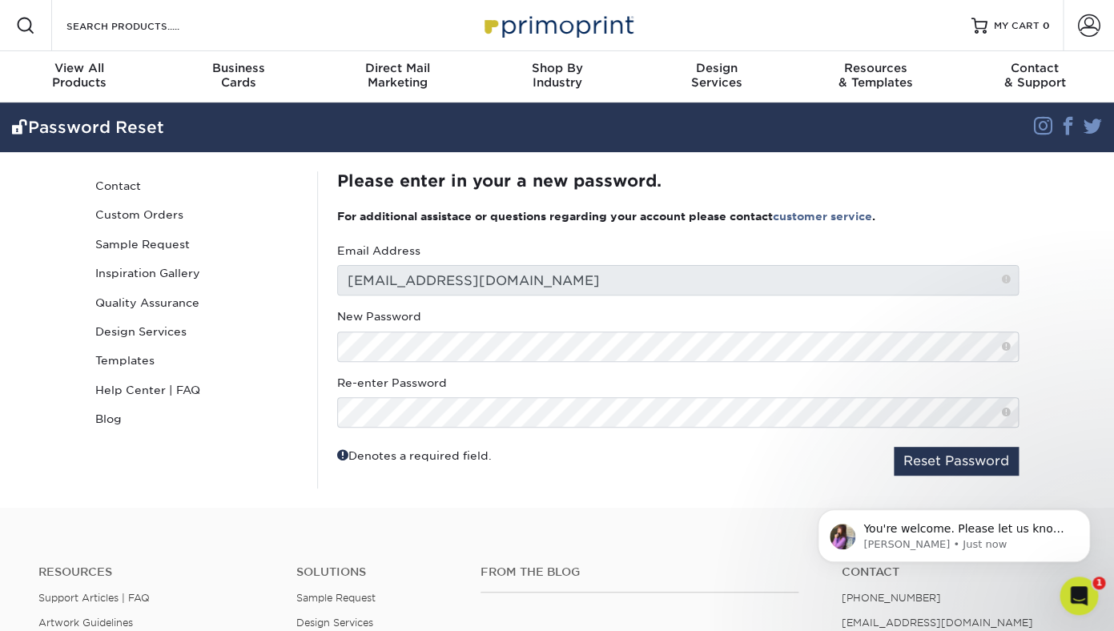
click at [337, 362] on div at bounding box center [337, 362] width 0 height 0
click at [268, 471] on div "Password Reset Contact Custom Orders Sample Request Inspiration Gallery Quality…" at bounding box center [197, 329] width 240 height 317
click at [232, 473] on div "Password Reset Contact Custom Orders Sample Request Inspiration Gallery Quality…" at bounding box center [197, 329] width 240 height 317
click at [993, 460] on button "Reset Password" at bounding box center [956, 461] width 125 height 29
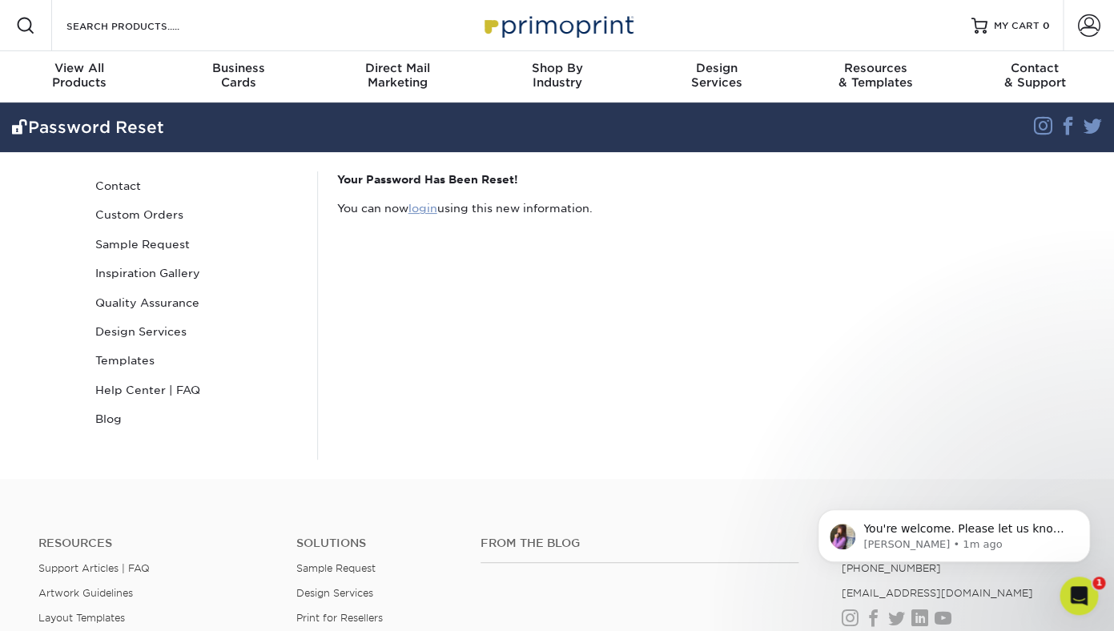
click at [425, 210] on link "login" at bounding box center [422, 208] width 29 height 13
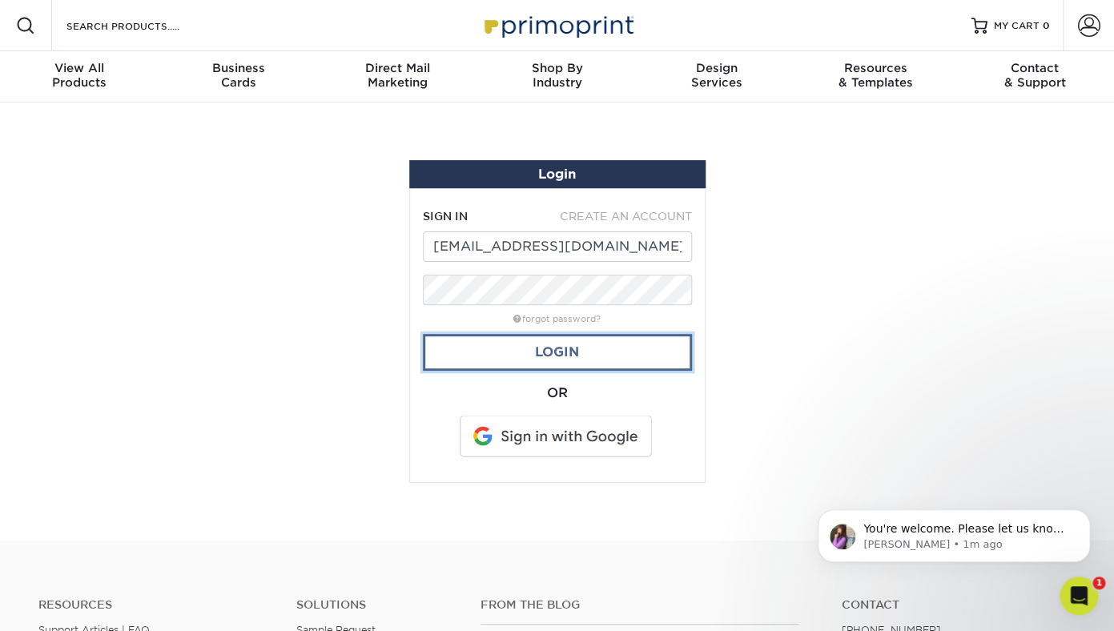
click at [476, 347] on link "Login" at bounding box center [557, 352] width 269 height 37
